Goal: Task Accomplishment & Management: Complete application form

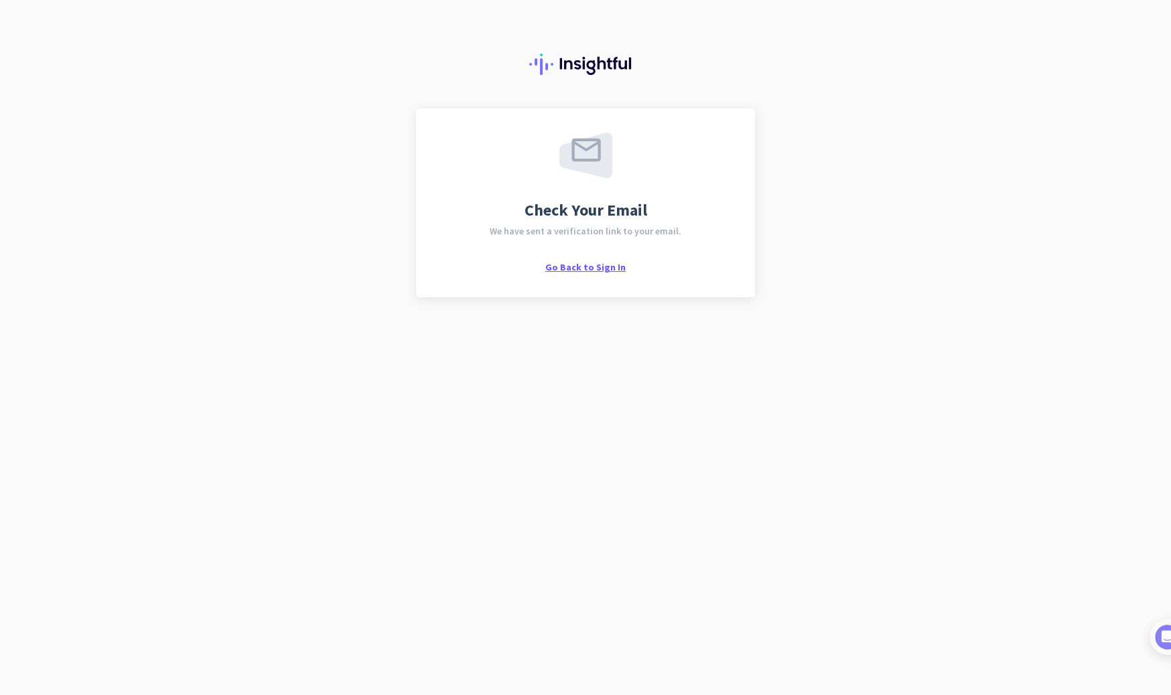
click at [589, 270] on span "Go Back to Sign In" at bounding box center [585, 267] width 80 height 12
click at [586, 265] on span "Go Back to Sign In" at bounding box center [585, 267] width 80 height 12
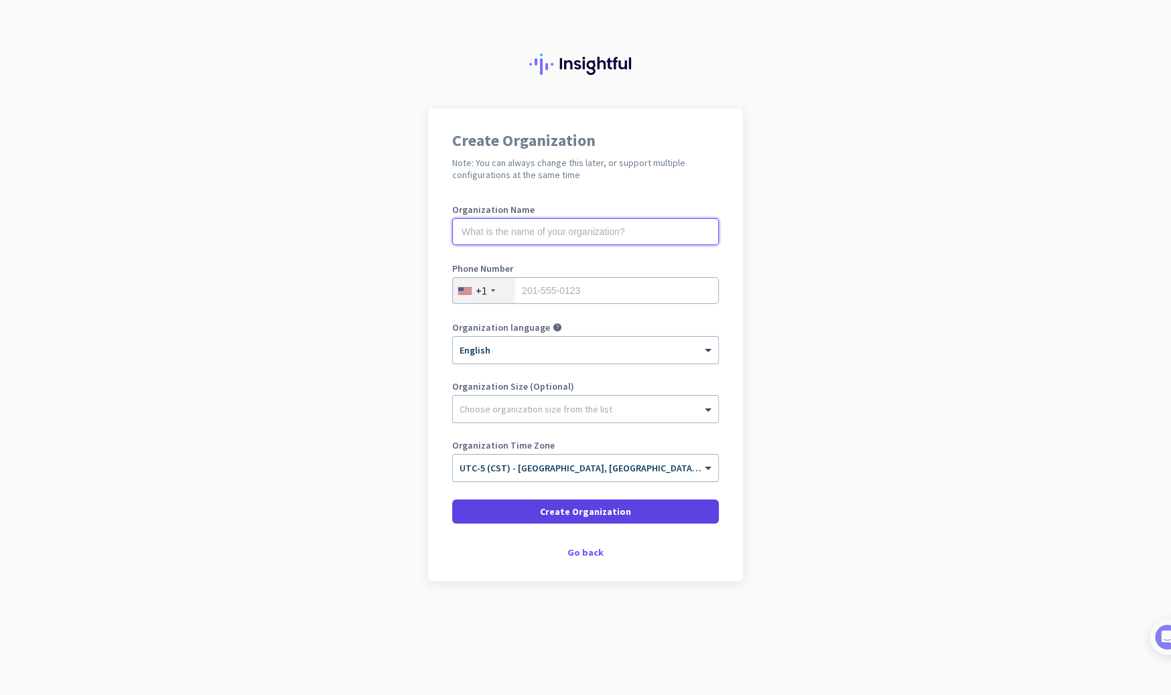
click at [555, 231] on input "text" at bounding box center [585, 231] width 267 height 27
click at [602, 516] on span "Create Organization" at bounding box center [585, 511] width 91 height 13
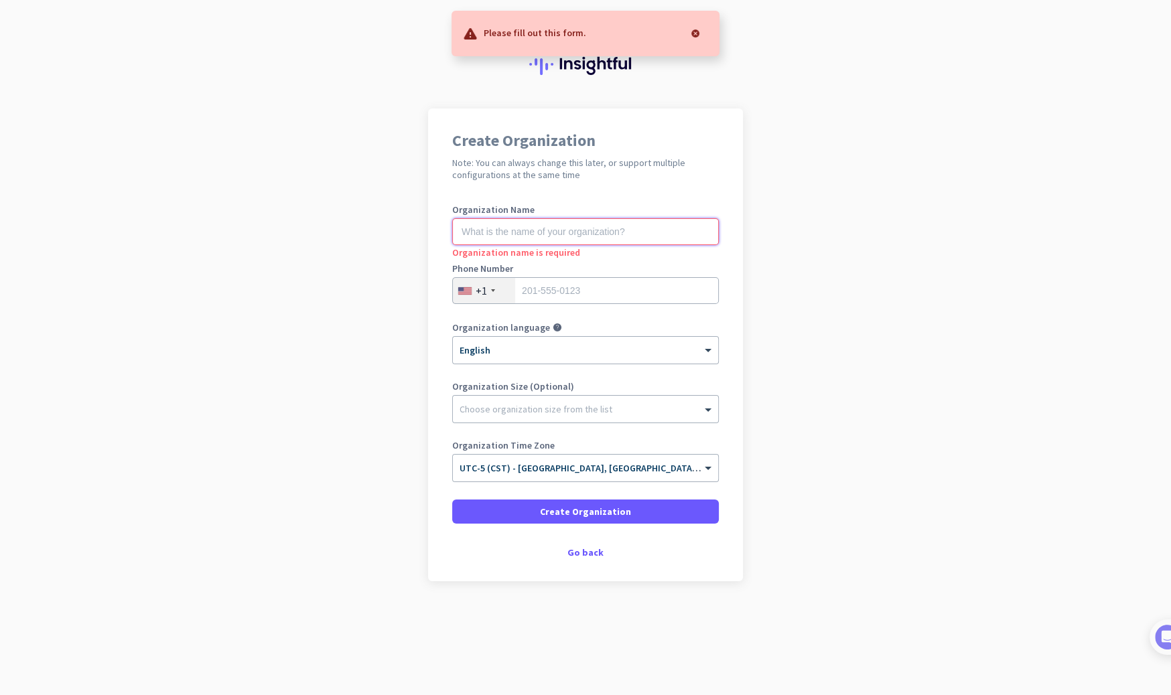
click at [536, 233] on input "text" at bounding box center [585, 231] width 267 height 27
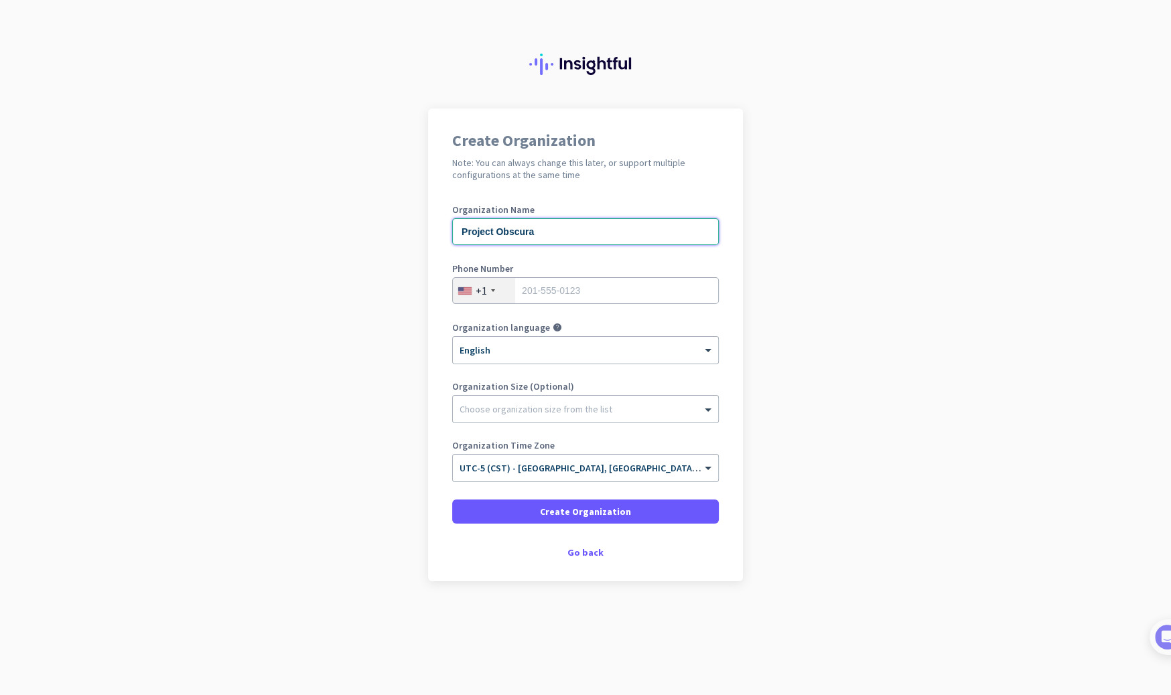
type input "Project Obscura"
click at [595, 302] on input "tel" at bounding box center [585, 290] width 267 height 27
type input "2148505027"
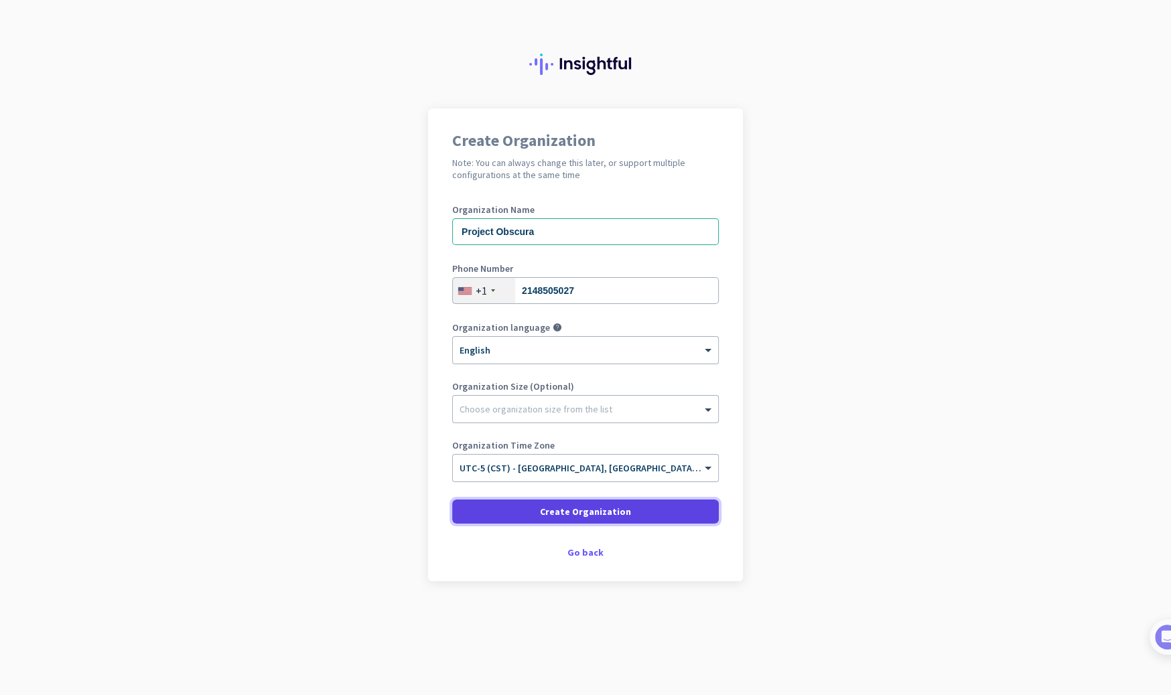
click at [570, 505] on span "Create Organization" at bounding box center [585, 511] width 91 height 13
